Goal: Information Seeking & Learning: Learn about a topic

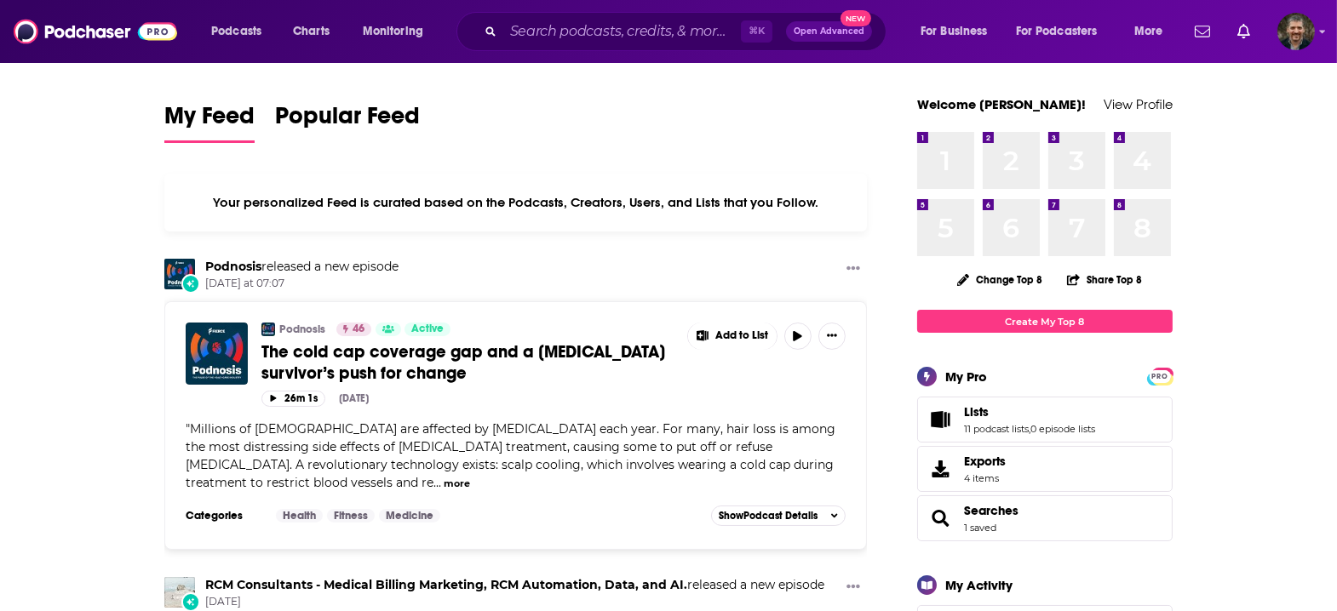
scroll to position [5, 0]
click at [964, 404] on span "Lists" at bounding box center [976, 411] width 25 height 15
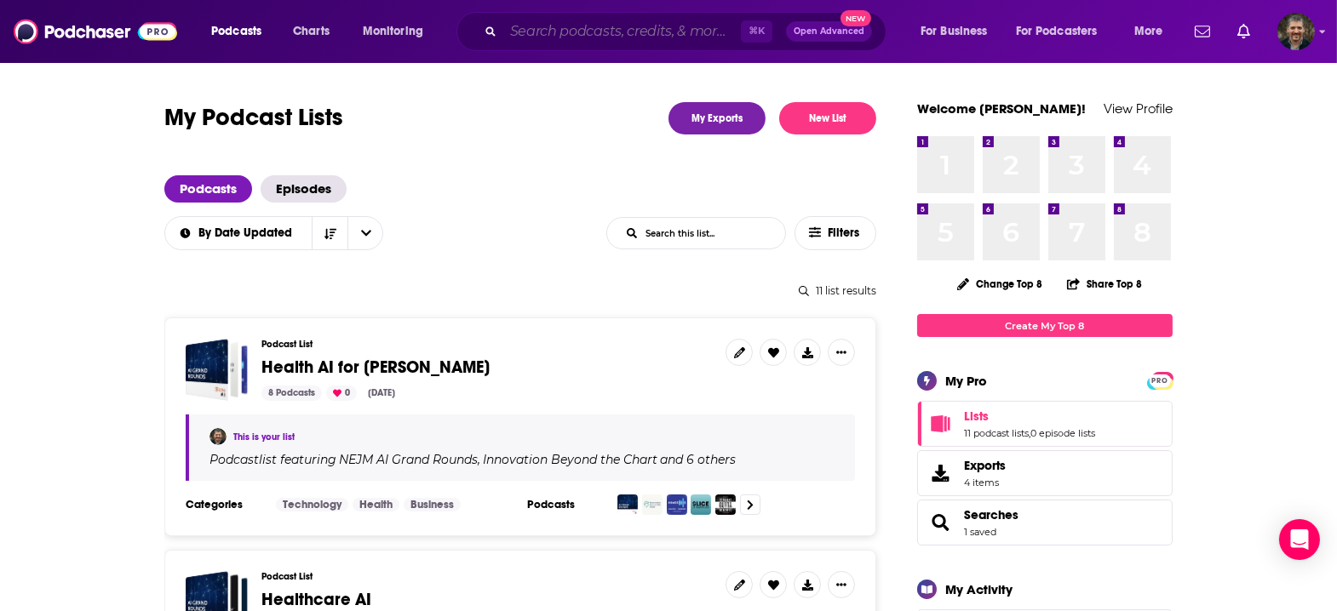
click at [503, 32] on input "Search podcasts, credits, & more..." at bounding box center [622, 31] width 238 height 27
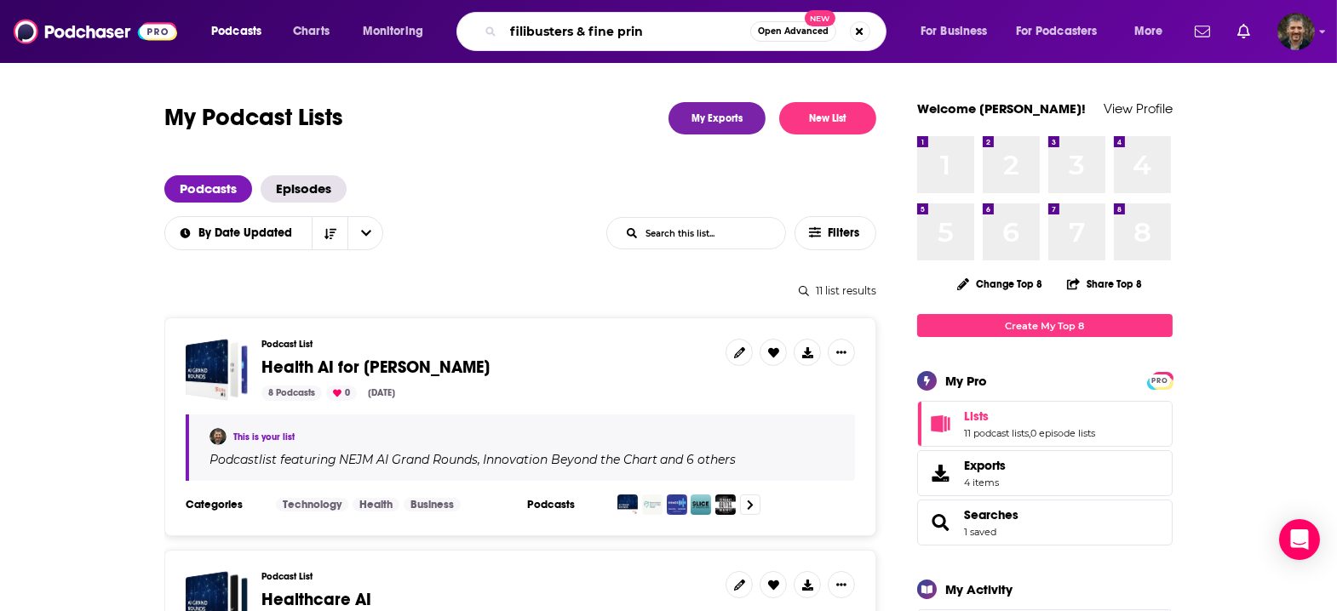
type input "filibusters & fine print"
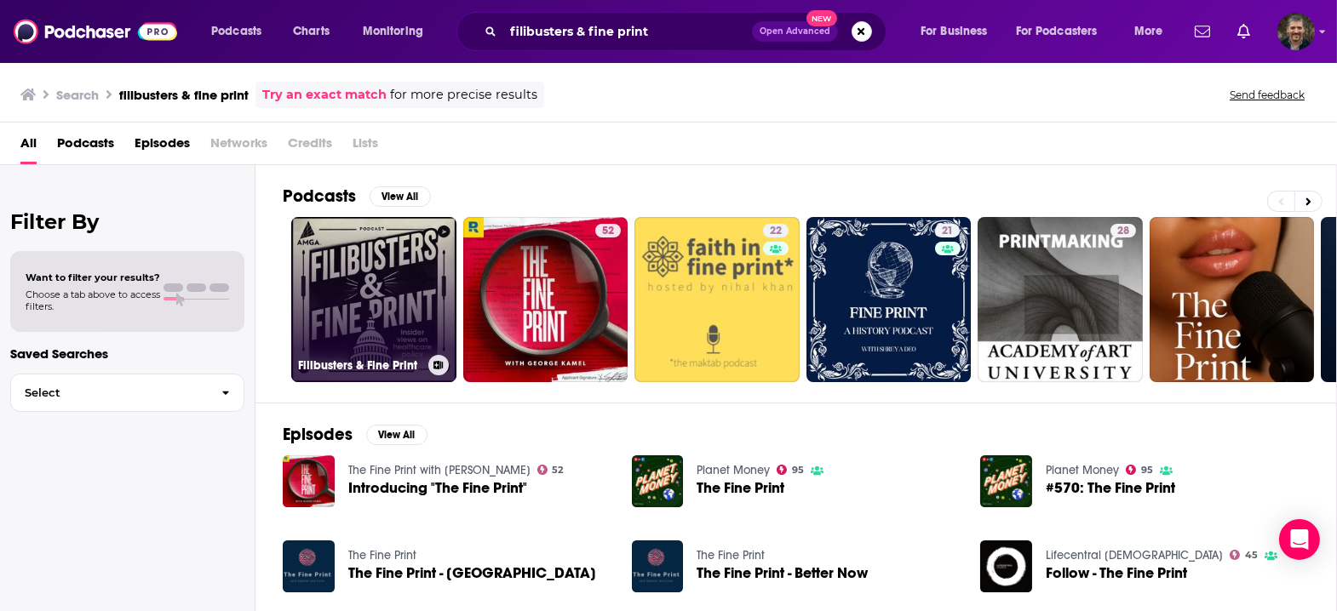
click at [300, 267] on link "Filibusters & Fine Print" at bounding box center [373, 299] width 165 height 165
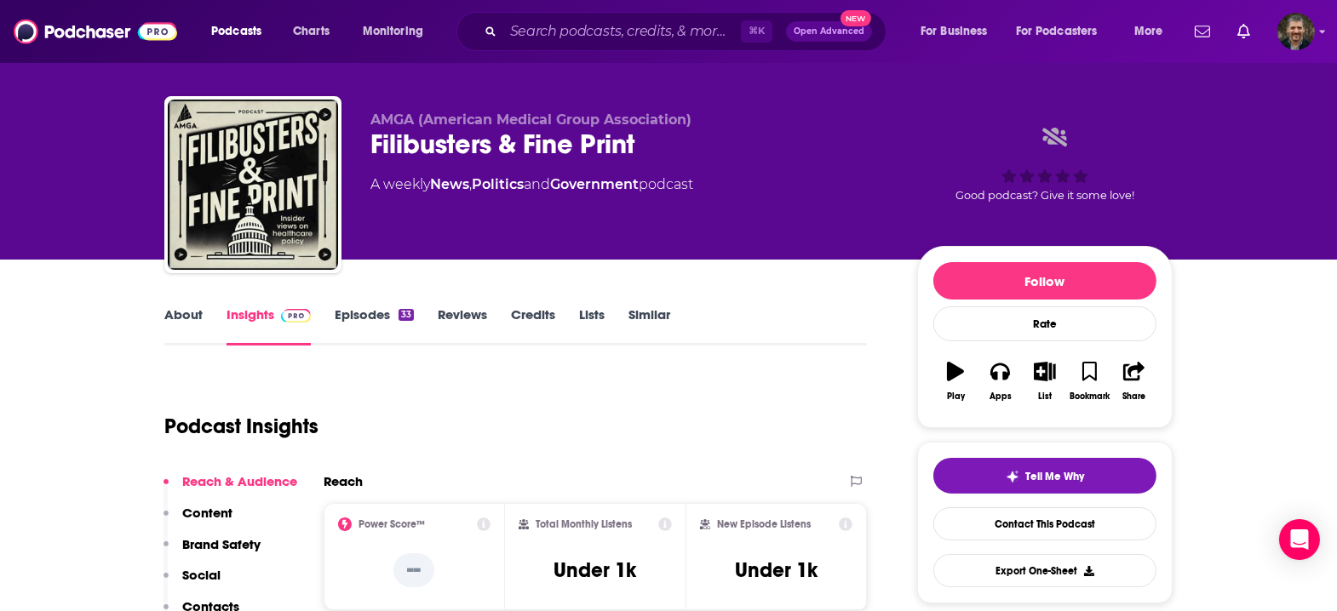
scroll to position [20, 0]
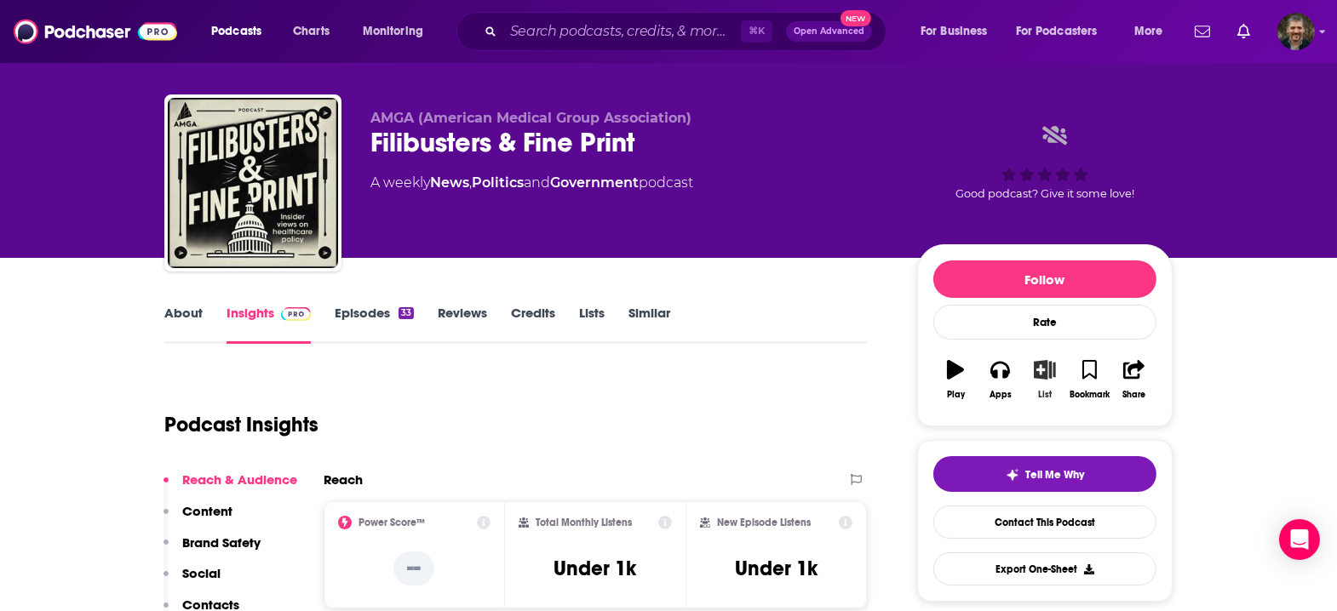
click at [1034, 360] on icon "button" at bounding box center [1044, 369] width 21 height 19
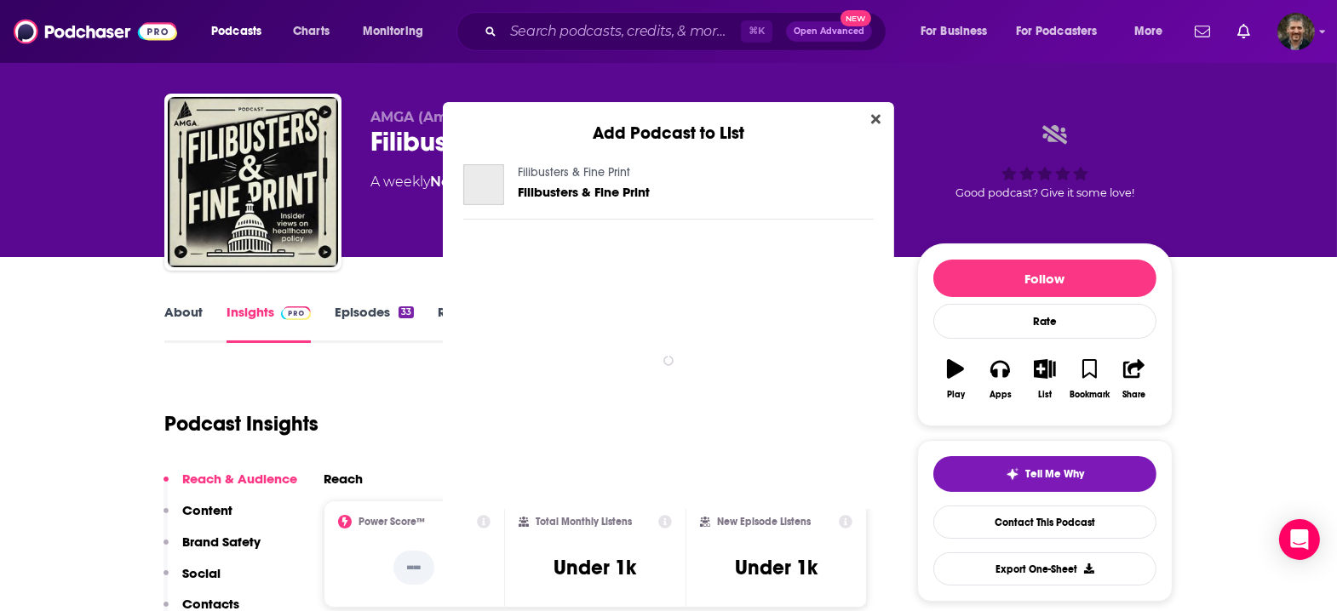
scroll to position [0, 0]
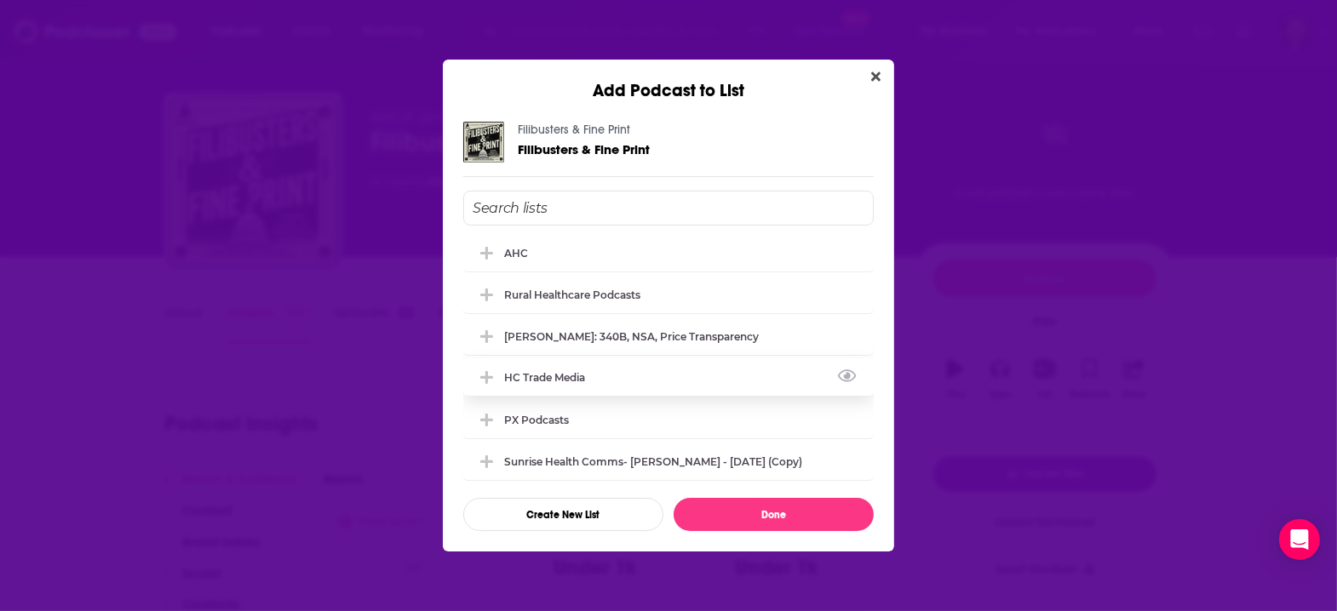
click at [644, 370] on div "HC trade media" at bounding box center [668, 377] width 410 height 37
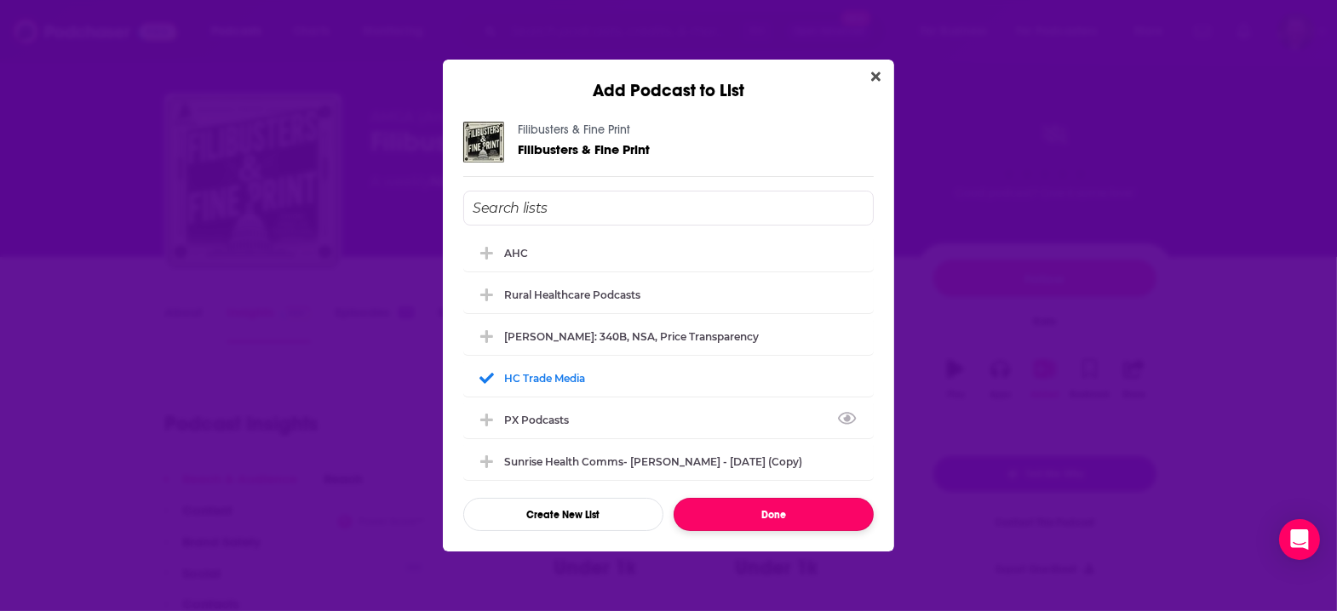
click at [766, 498] on button "Done" at bounding box center [774, 514] width 200 height 33
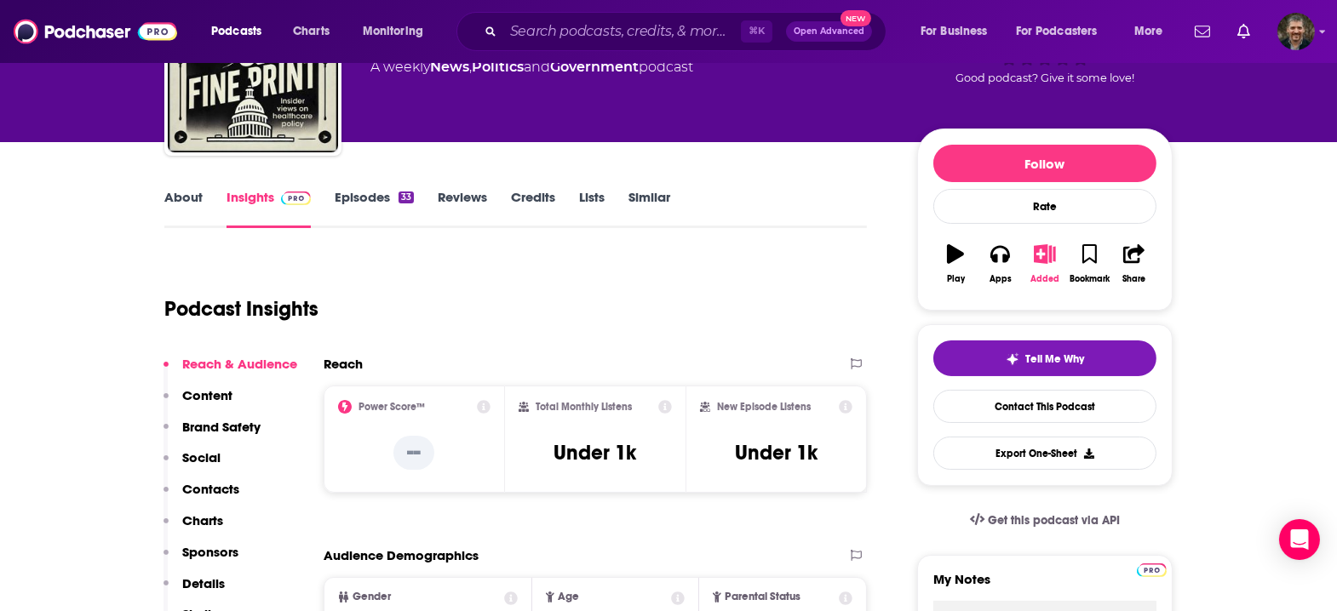
scroll to position [0, 0]
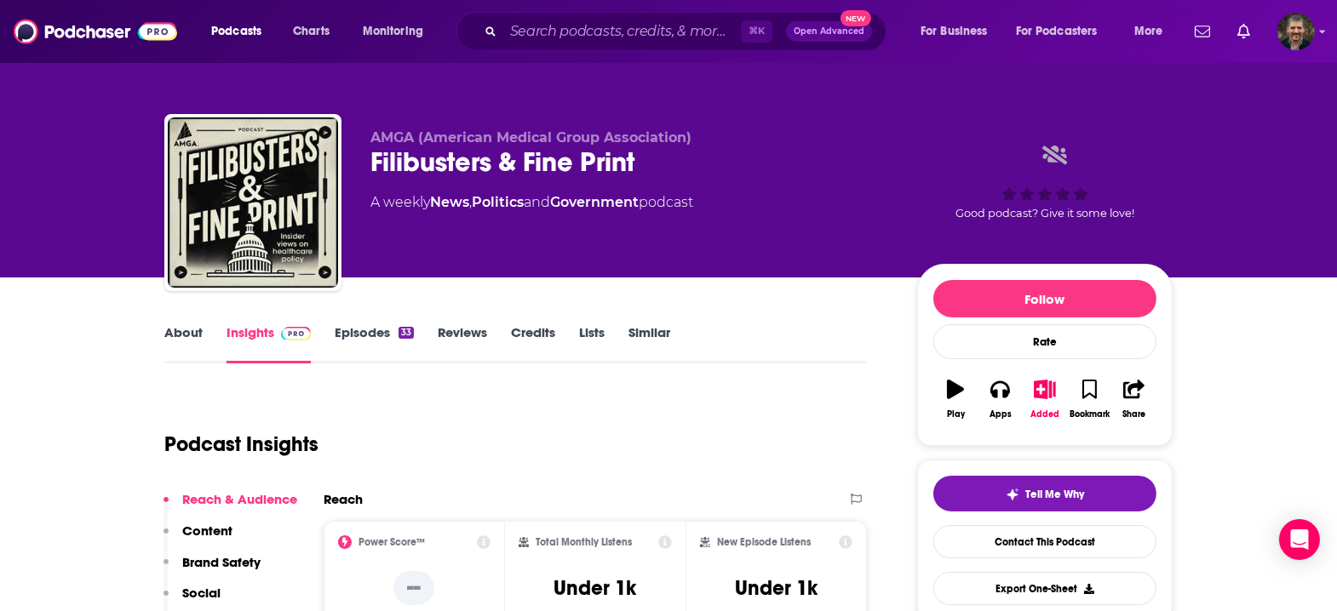
click at [409, 324] on link "Episodes 33" at bounding box center [374, 343] width 79 height 39
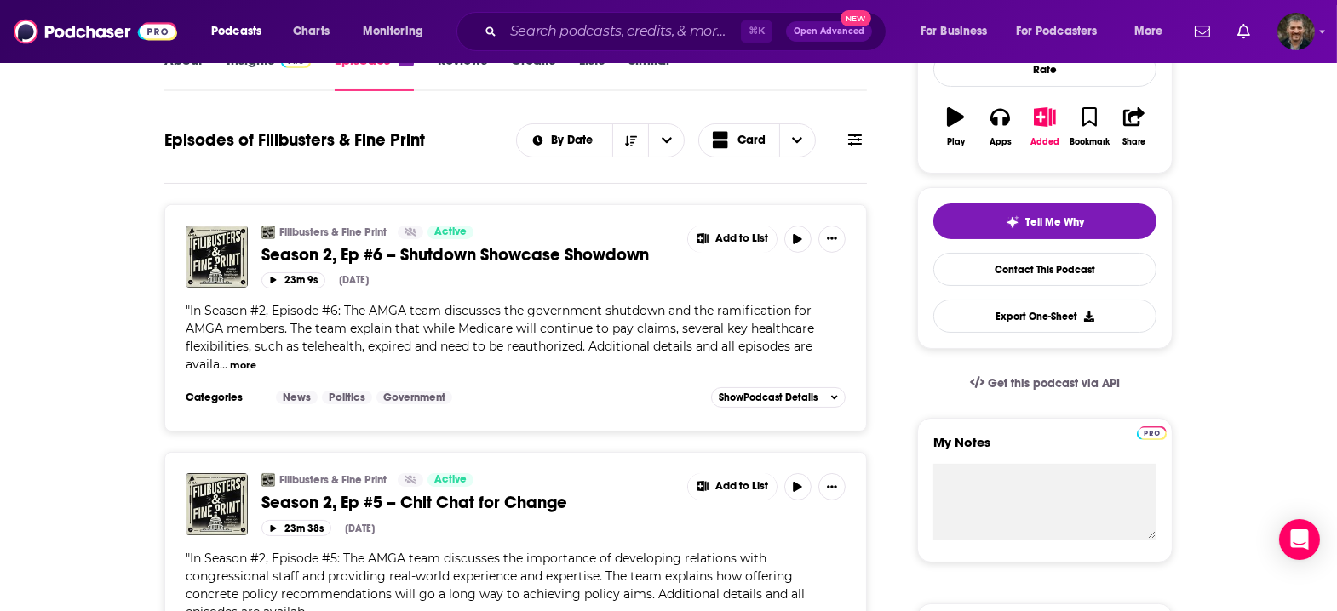
scroll to position [282, 0]
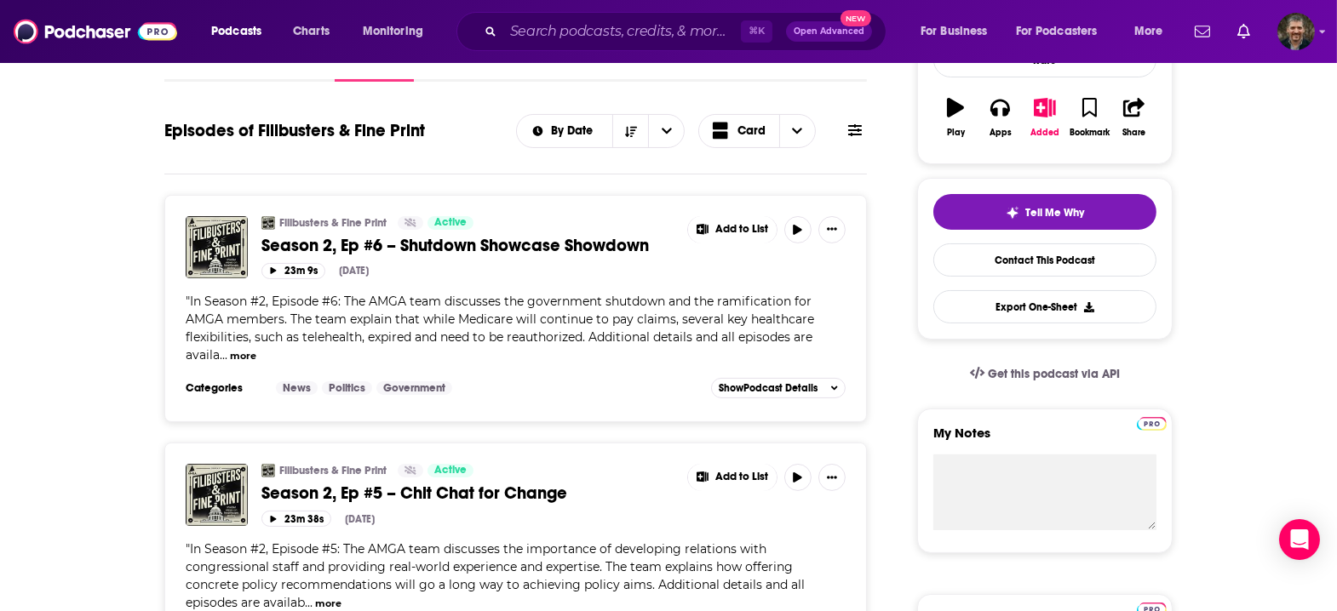
click at [256, 349] on button "more" at bounding box center [243, 356] width 26 height 14
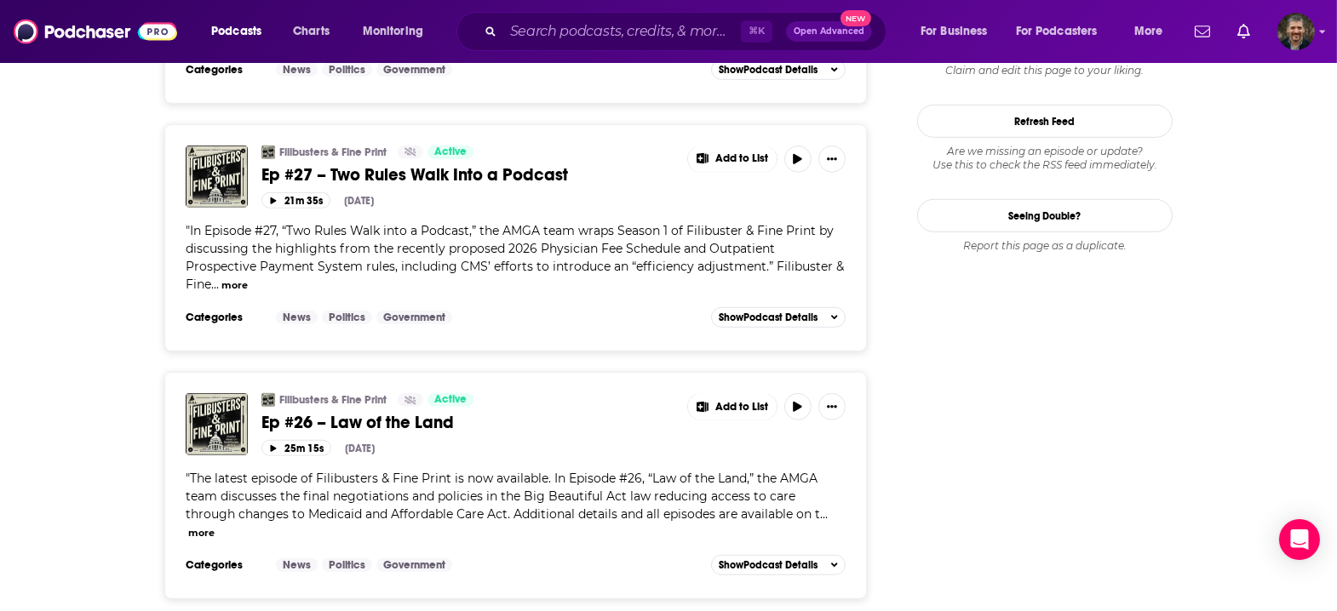
scroll to position [1785, 0]
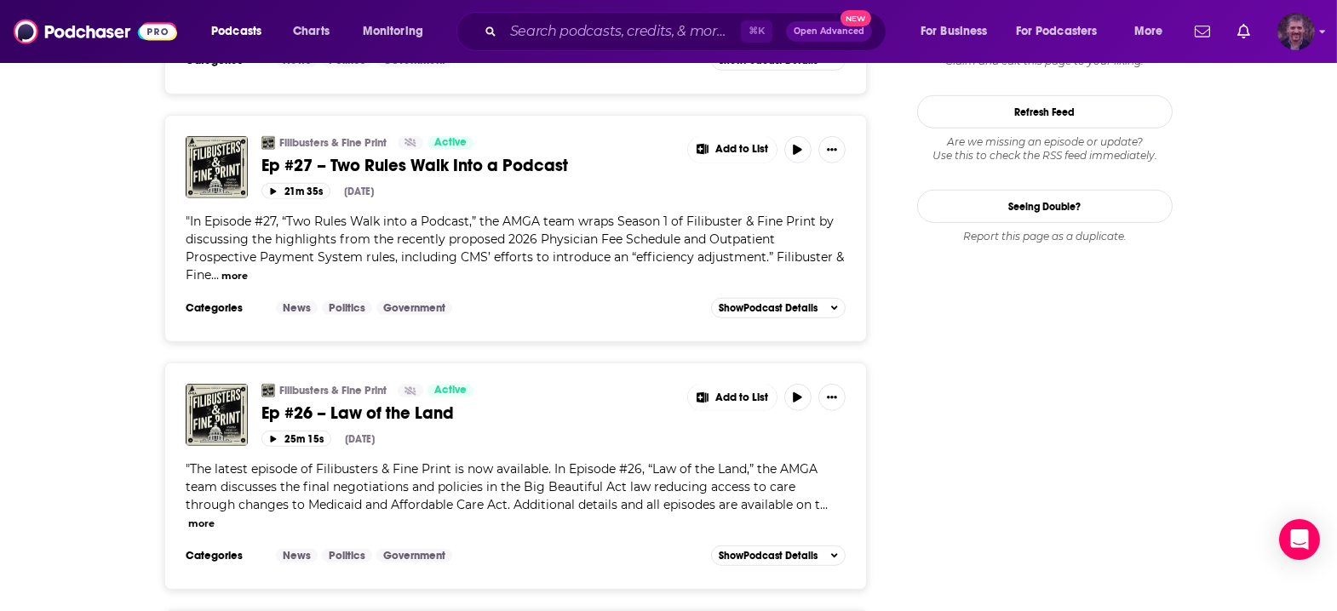
click at [1306, 30] on img "Logged in as vincegalloro" at bounding box center [1295, 31] width 37 height 37
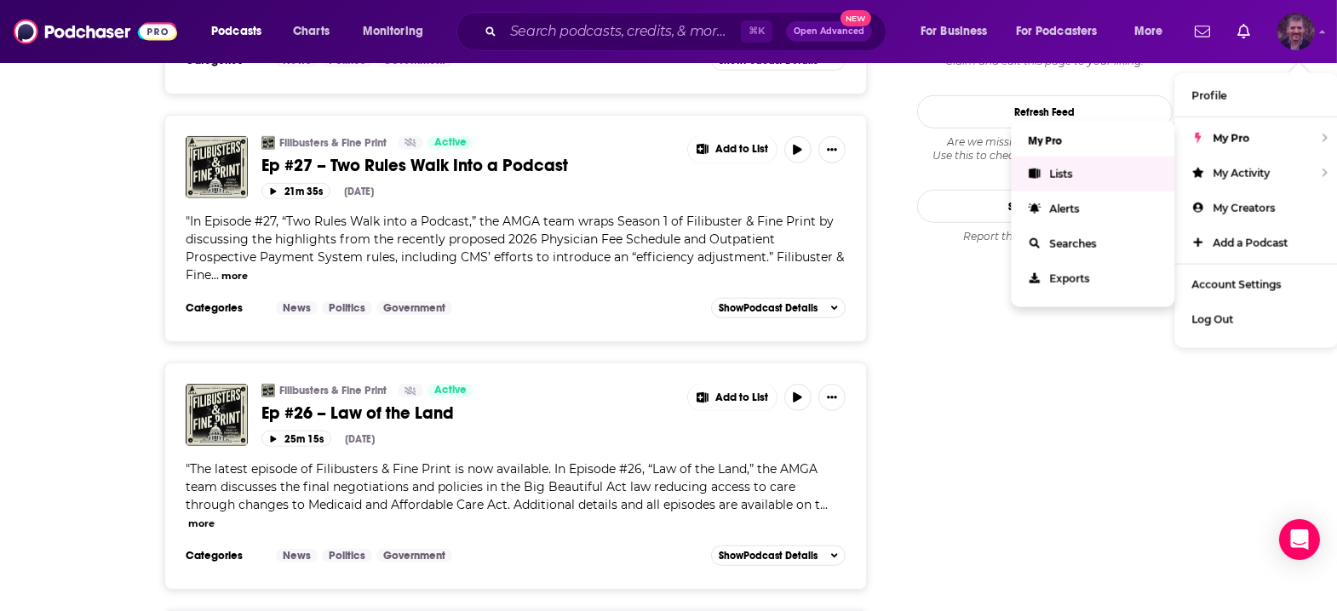
click at [1088, 164] on link "Lists" at bounding box center [1092, 174] width 163 height 35
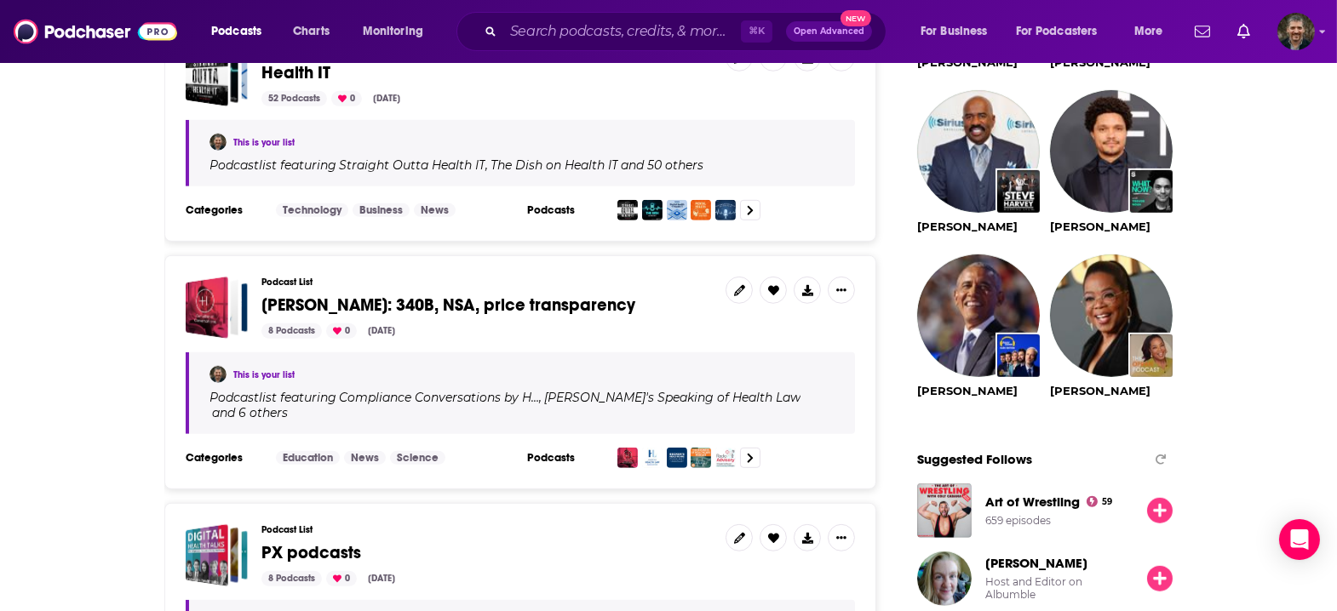
scroll to position [1690, 0]
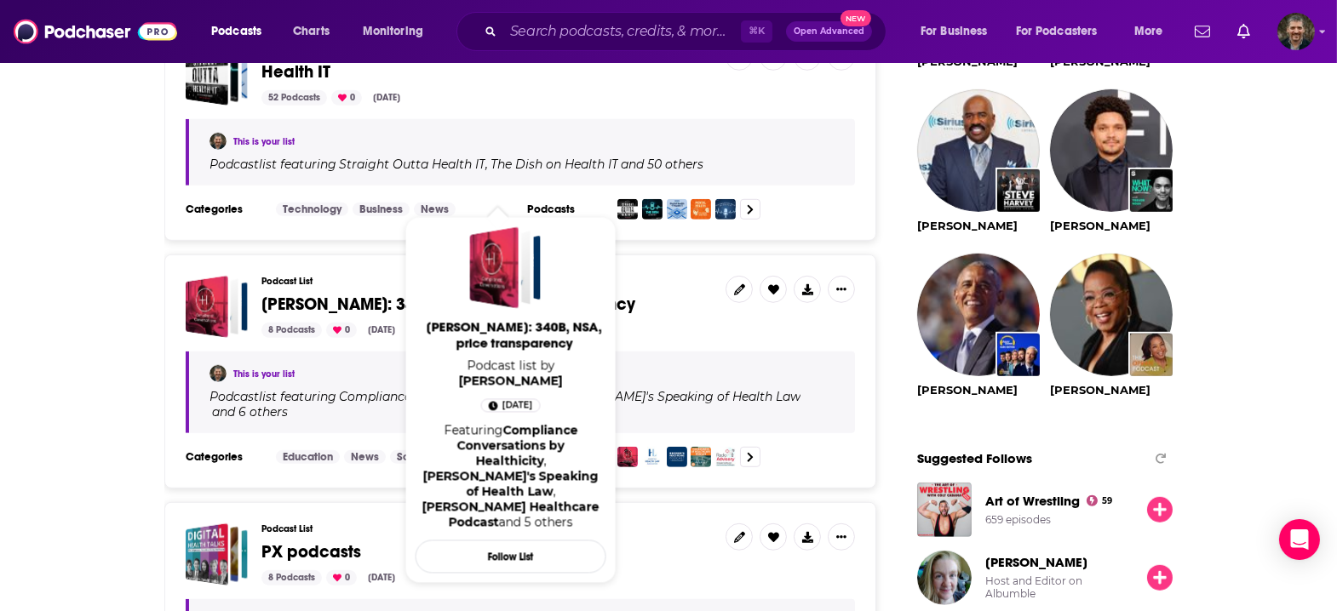
click at [439, 294] on span "[PERSON_NAME]: 340B, NSA, price transparency" at bounding box center [448, 304] width 374 height 21
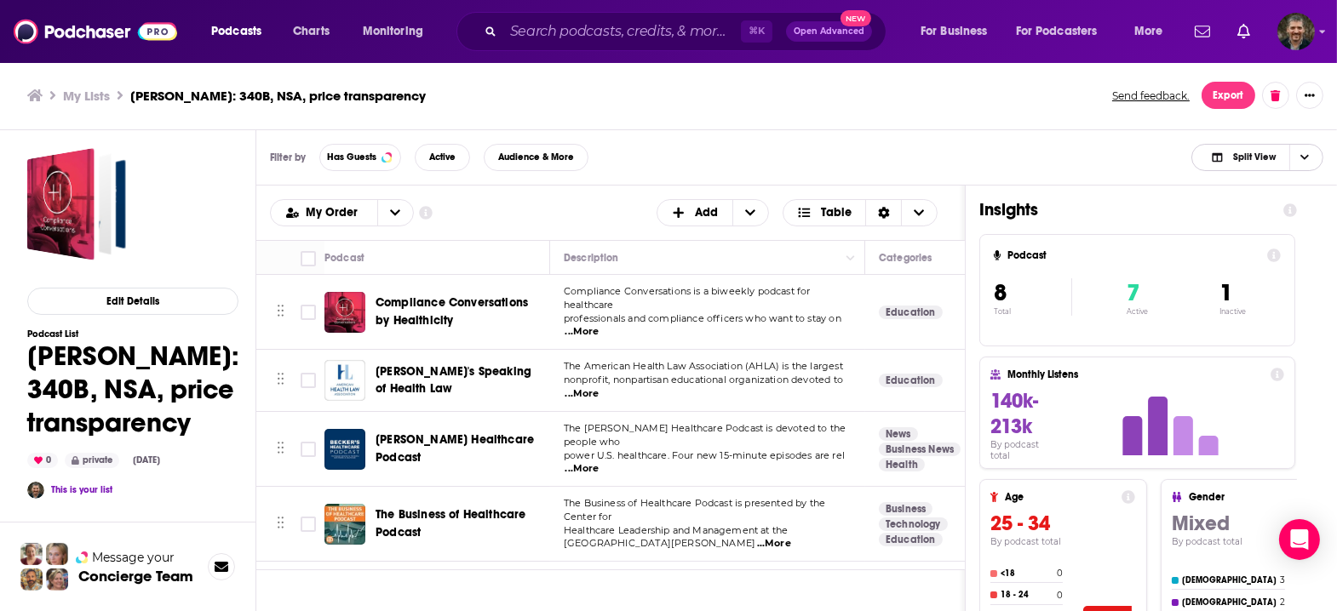
click at [1258, 146] on span "Split View" at bounding box center [1243, 158] width 94 height 24
click at [1259, 209] on span "Podcast Only" at bounding box center [1267, 213] width 84 height 9
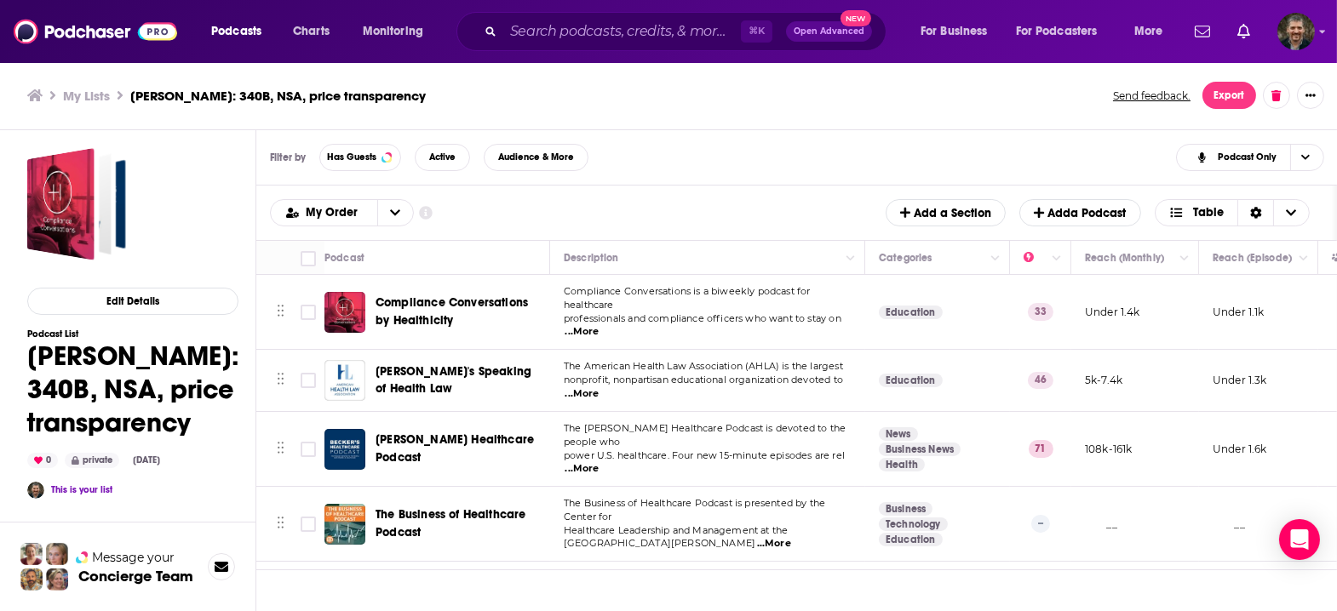
click at [376, 587] on span "Radio Advisory" at bounding box center [418, 594] width 84 height 14
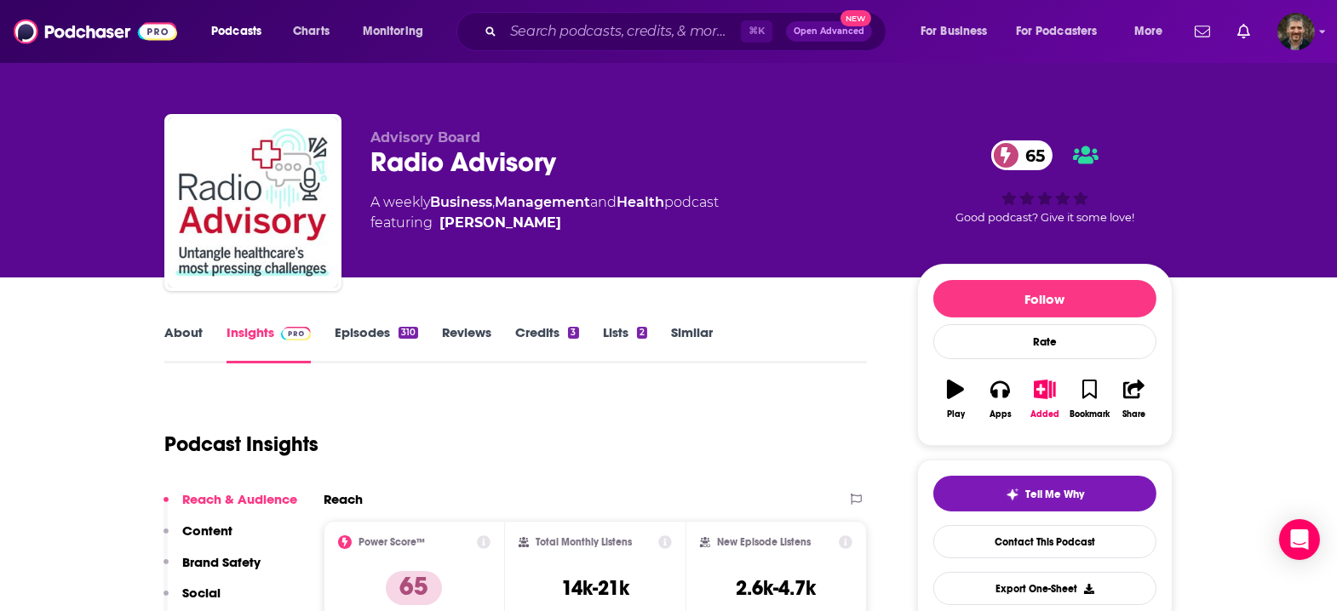
click at [399, 324] on link "Episodes 310" at bounding box center [376, 343] width 83 height 39
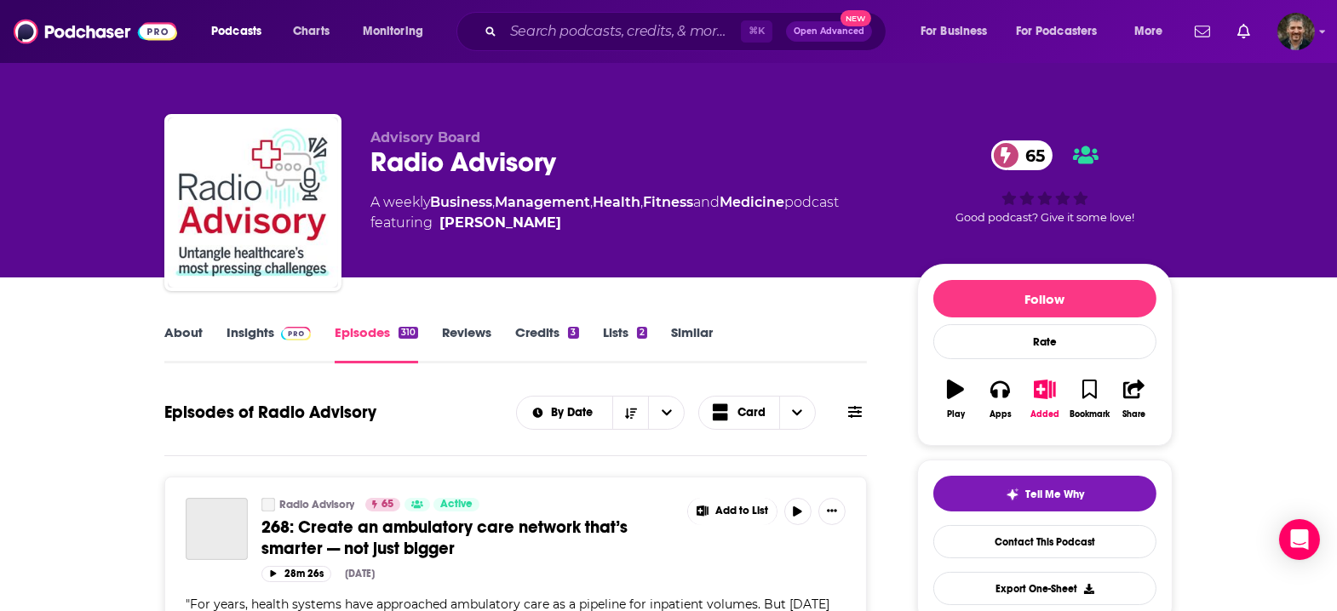
click at [848, 405] on icon at bounding box center [855, 412] width 14 height 14
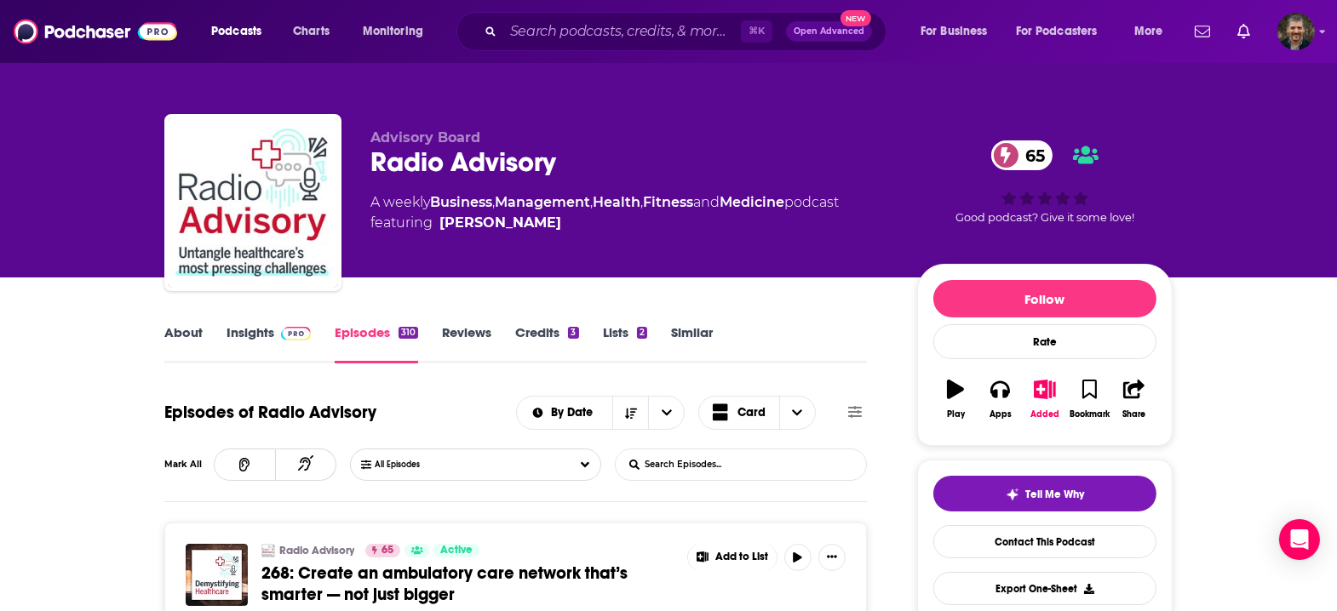
click at [723, 450] on input "List Search Input" at bounding box center [705, 465] width 178 height 31
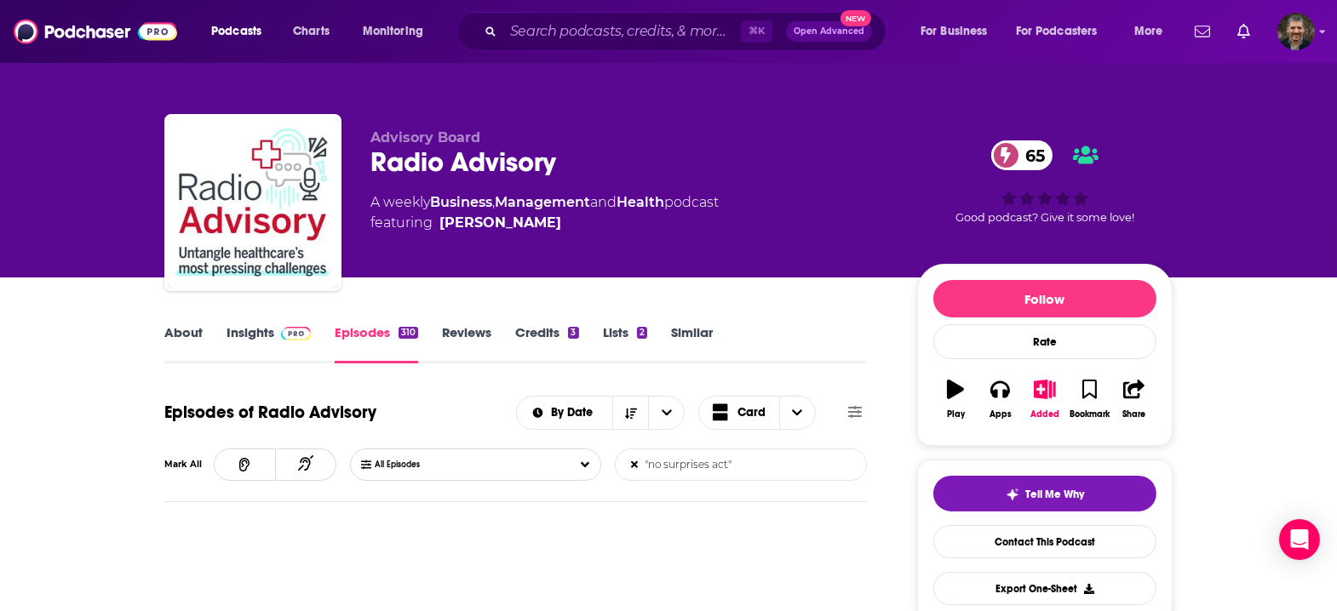
type input ""no surprises act""
